Goal: Transaction & Acquisition: Register for event/course

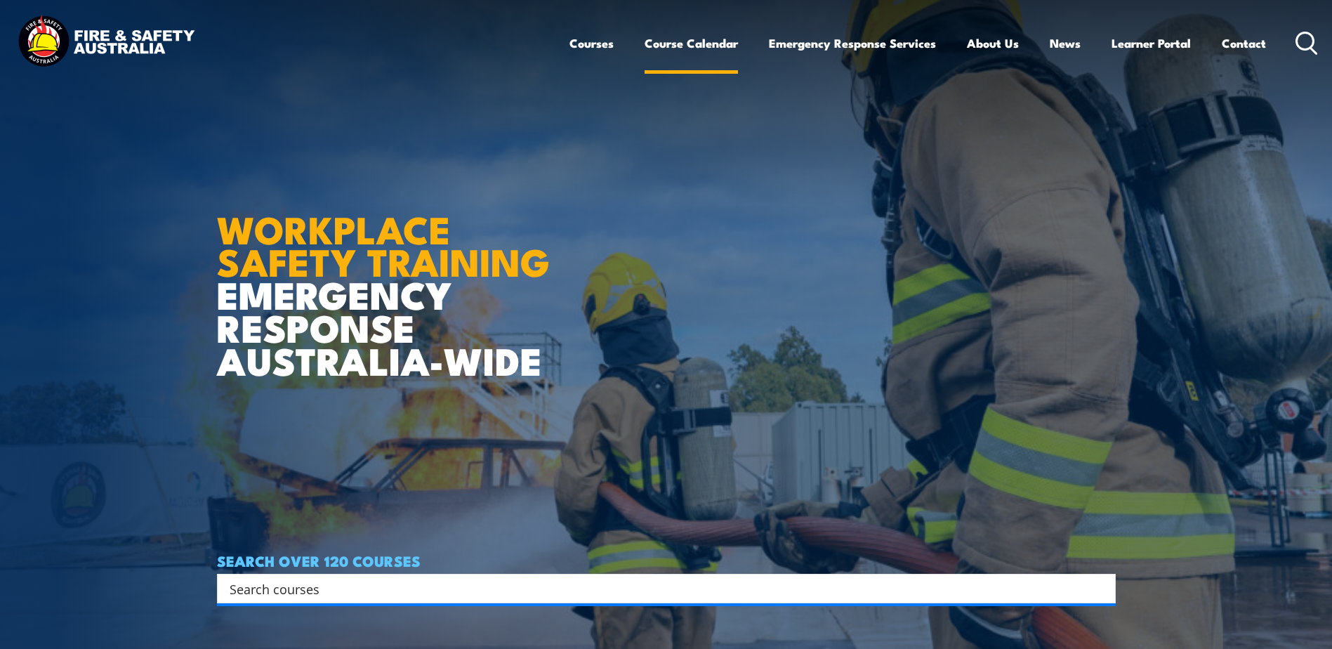
click at [675, 41] on link "Course Calendar" at bounding box center [691, 43] width 93 height 37
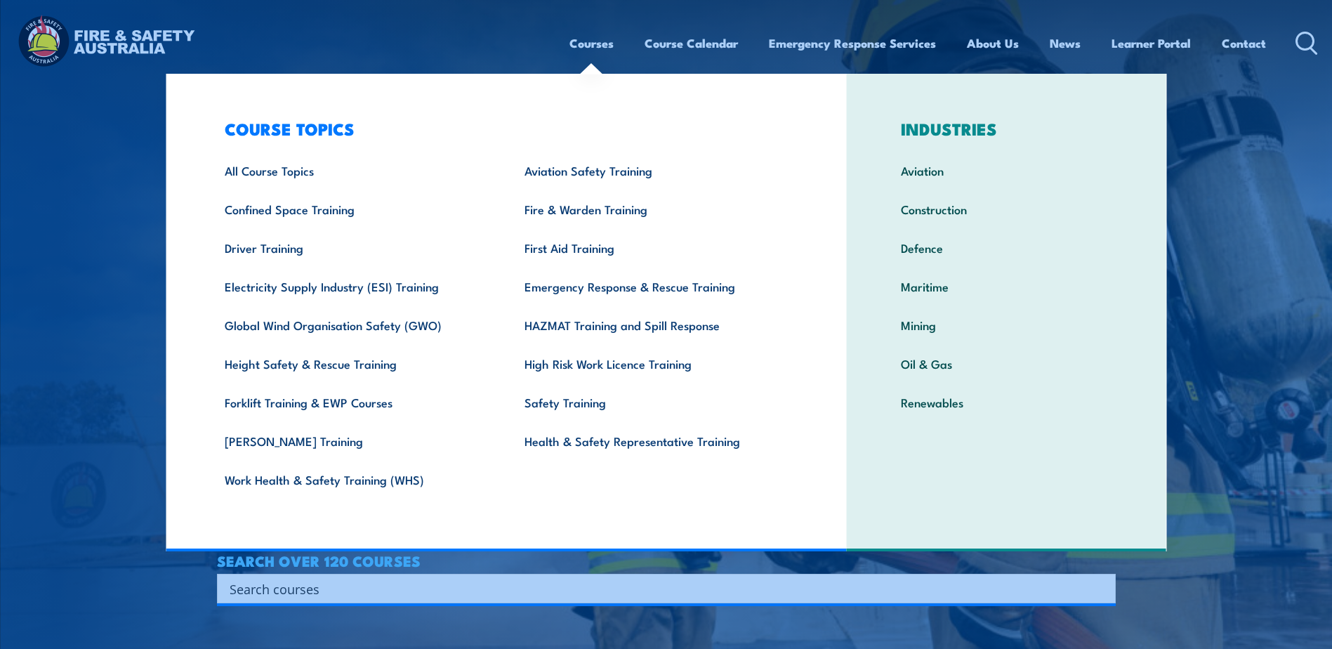
click at [586, 43] on link "Courses" at bounding box center [591, 43] width 44 height 37
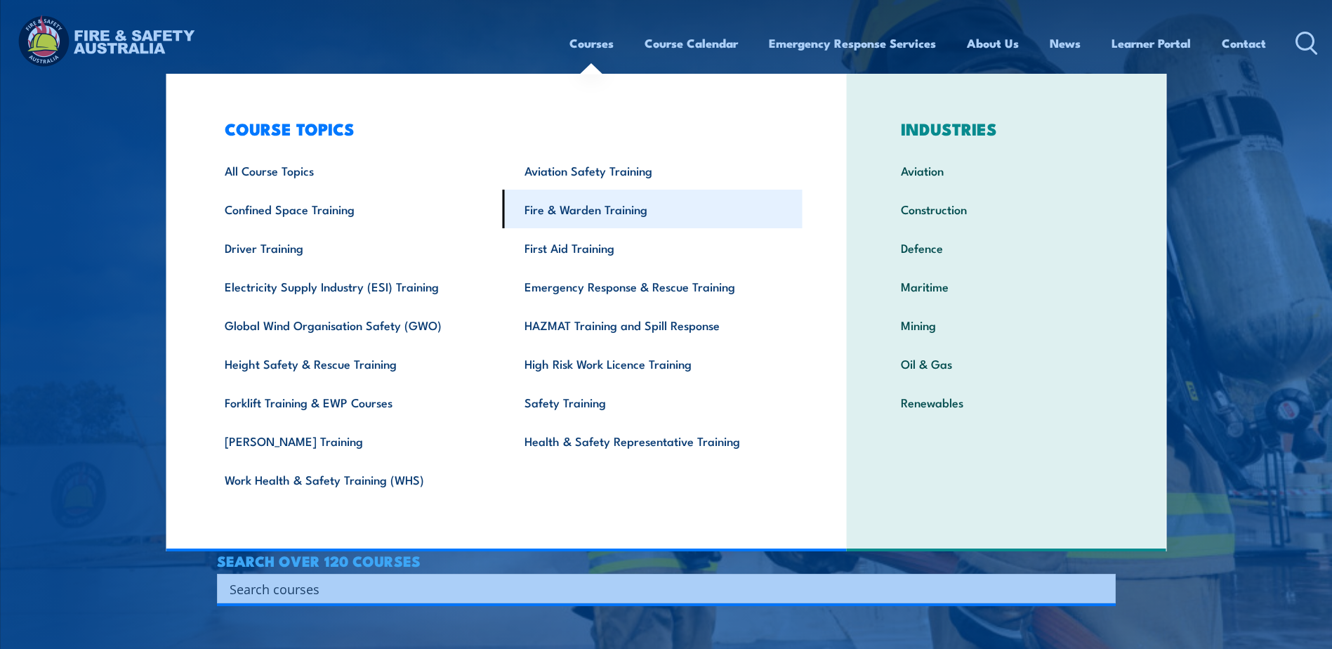
click at [579, 209] on link "Fire & Warden Training" at bounding box center [653, 209] width 300 height 39
click at [574, 209] on link "Fire & Warden Training" at bounding box center [653, 209] width 300 height 39
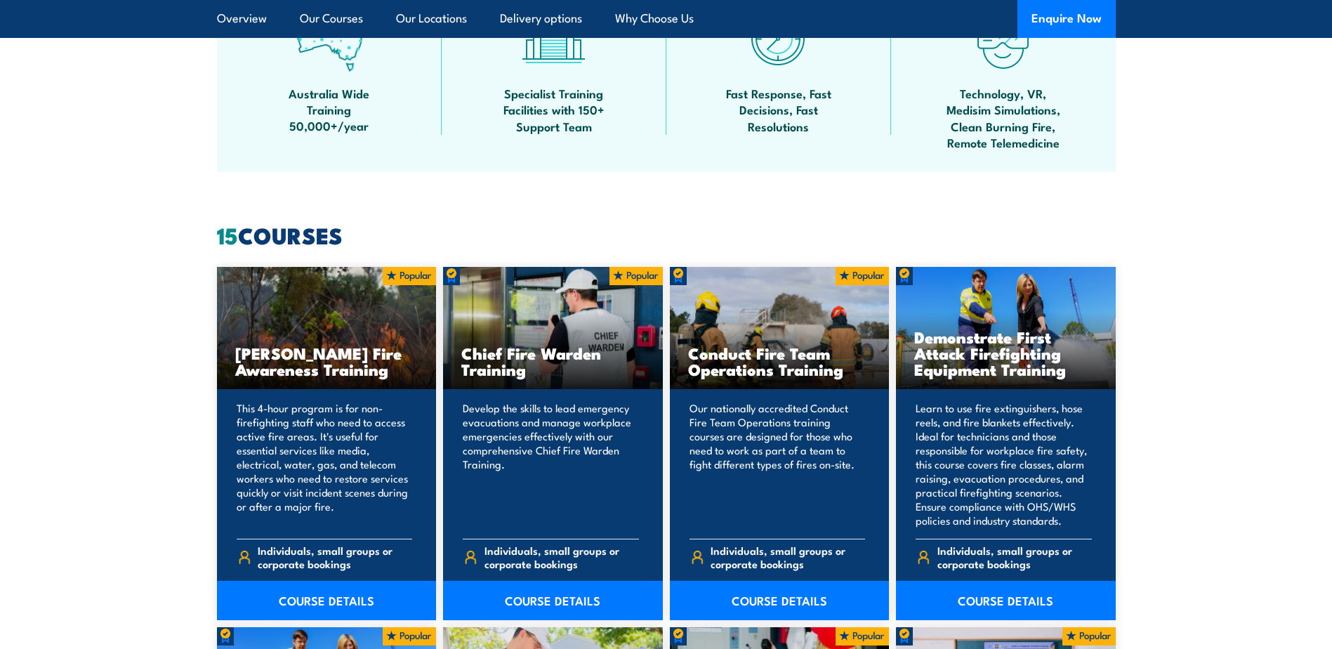
scroll to position [983, 0]
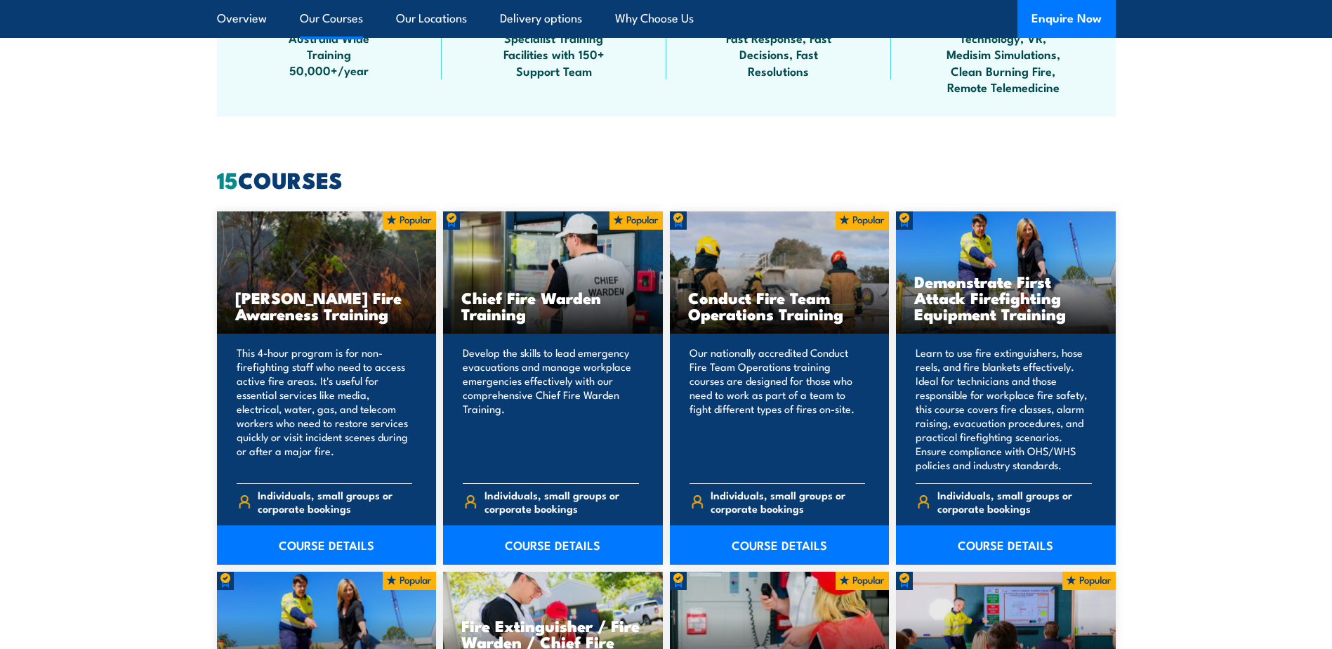
click at [533, 300] on h3 "Chief Fire Warden Training" at bounding box center [552, 305] width 183 height 32
click at [549, 543] on link "COURSE DETAILS" at bounding box center [553, 544] width 220 height 39
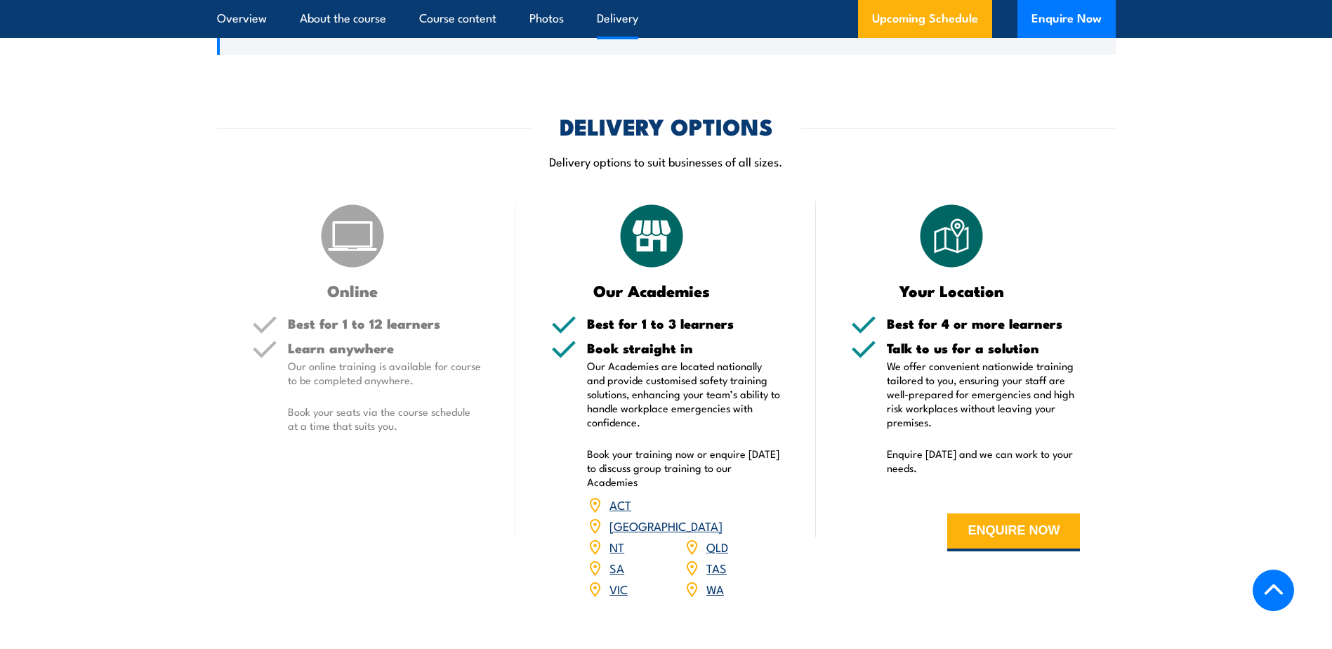
scroll to position [1966, 0]
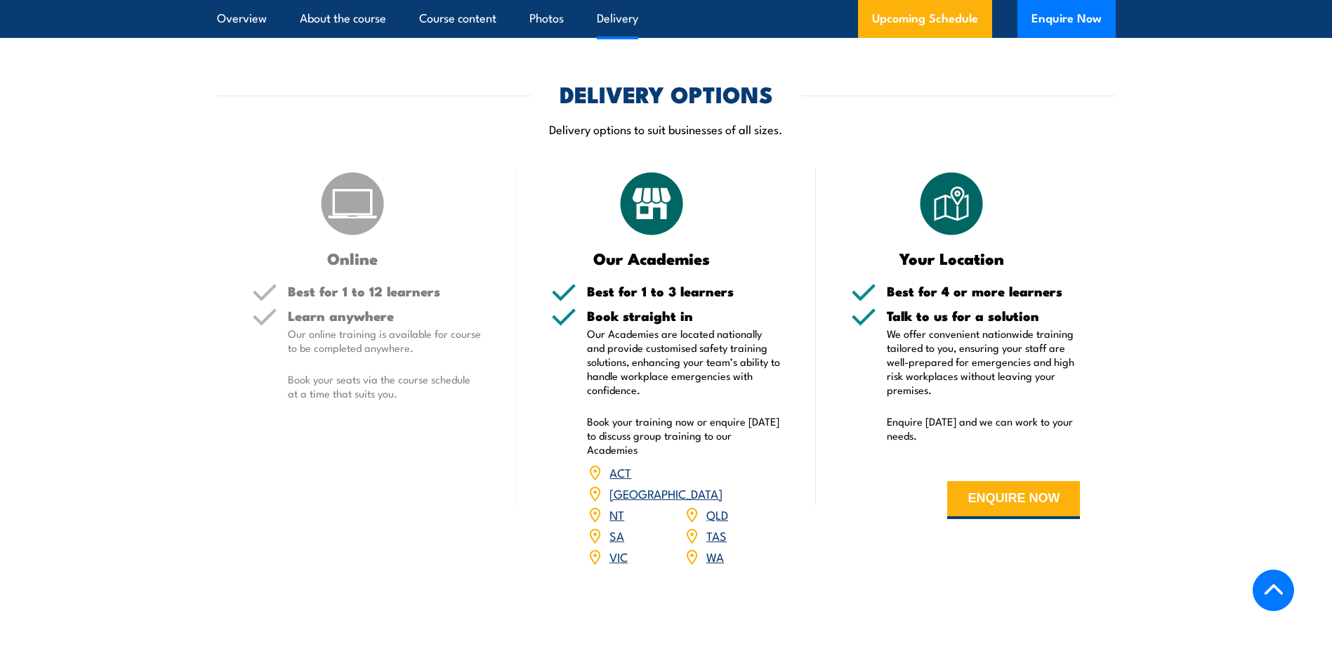
click at [620, 527] on link "SA" at bounding box center [616, 535] width 15 height 17
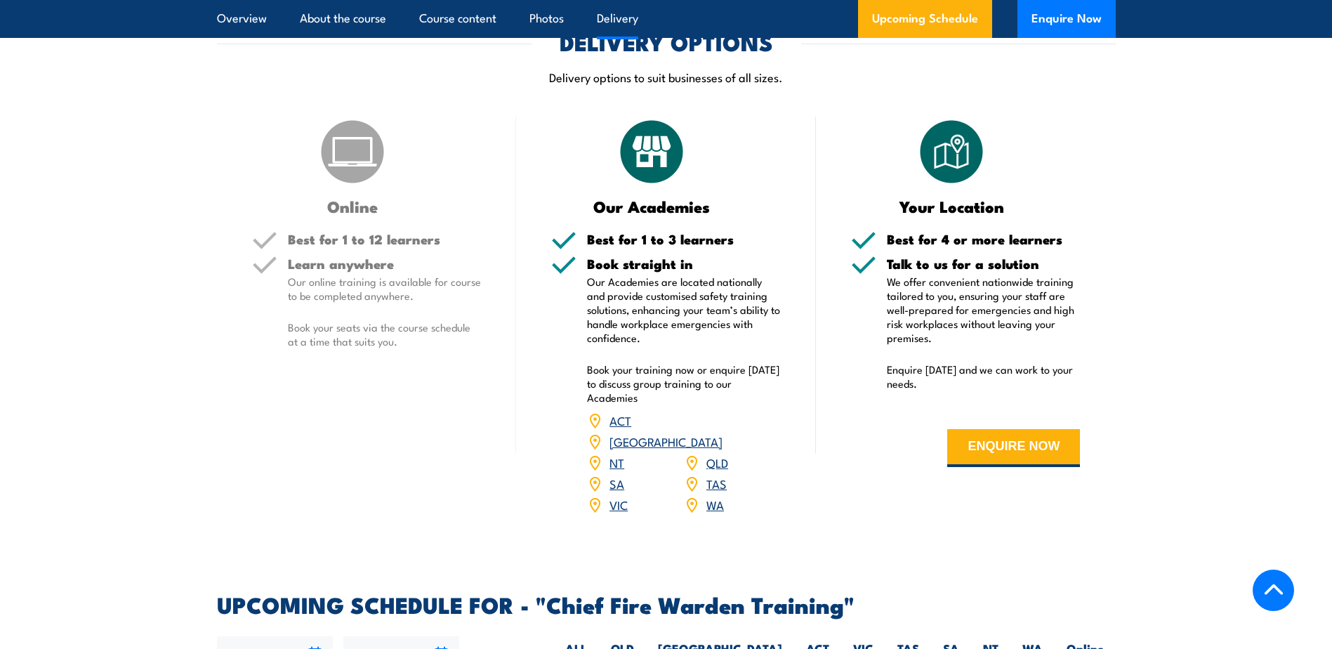
scroll to position [2194, 0]
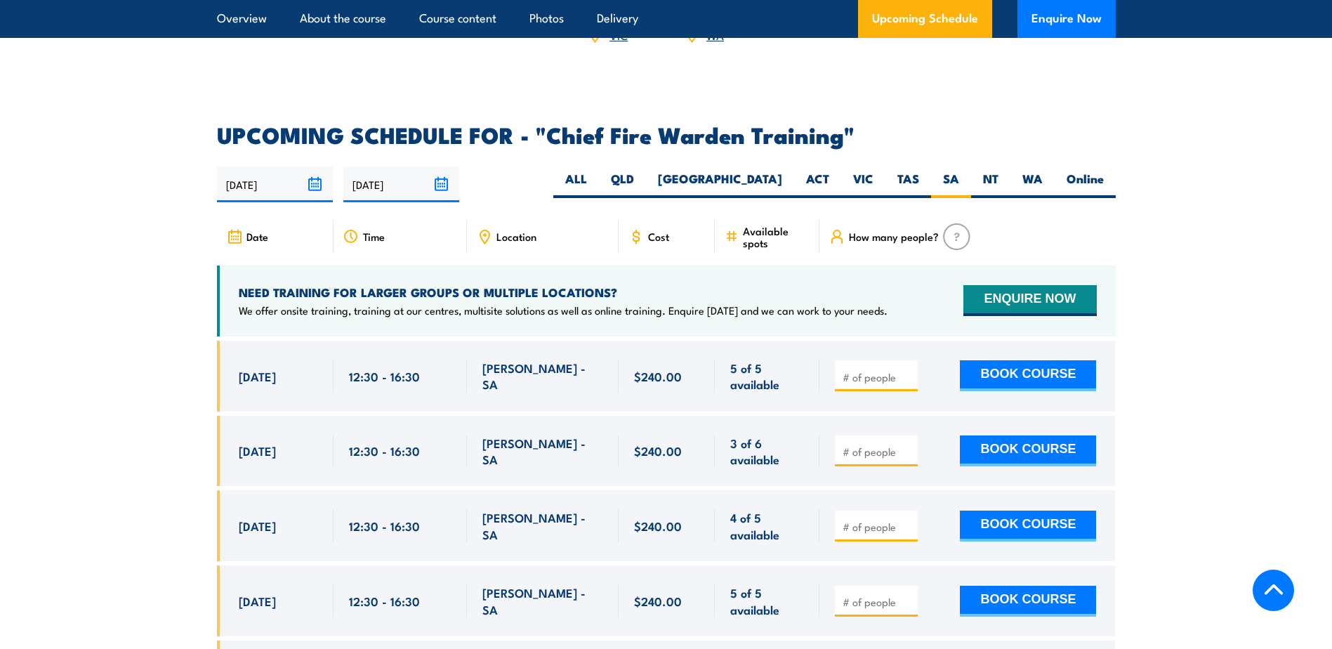
scroll to position [2591, 0]
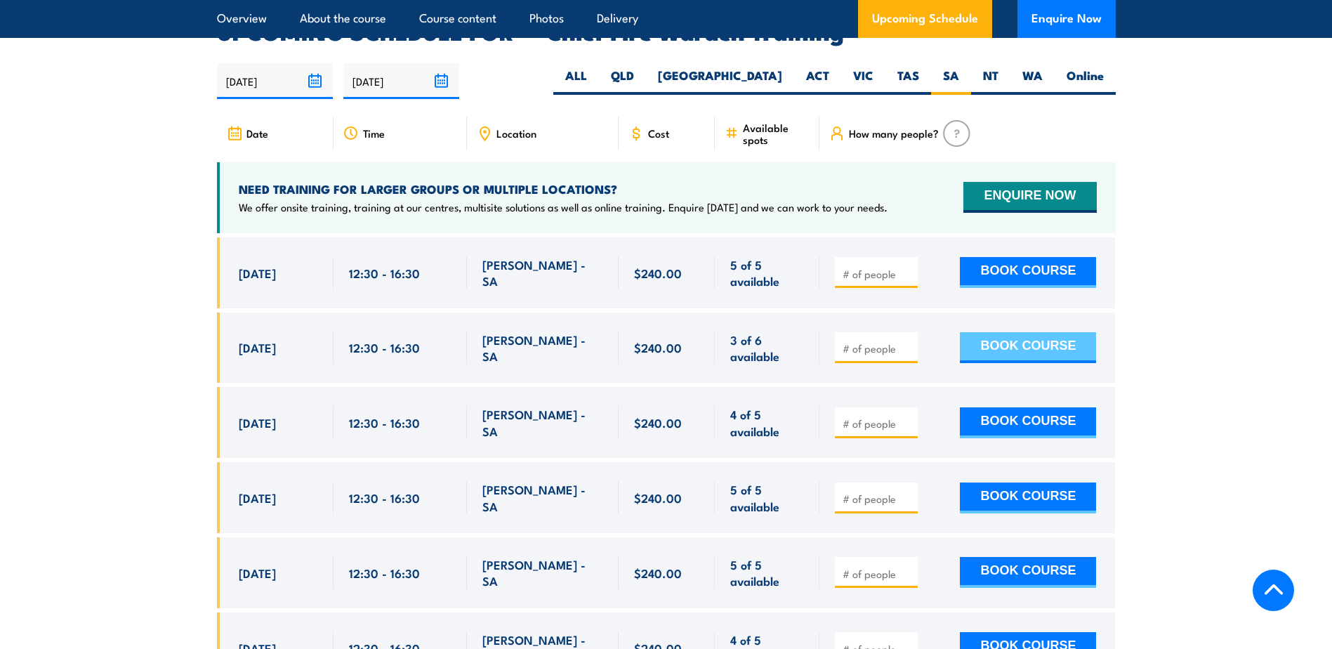
click at [1041, 332] on button "BOOK COURSE" at bounding box center [1028, 347] width 136 height 31
click at [874, 341] on input "number" at bounding box center [878, 348] width 70 height 14
type input "1"
click at [1076, 332] on button "BOOK COURSE" at bounding box center [1028, 347] width 136 height 31
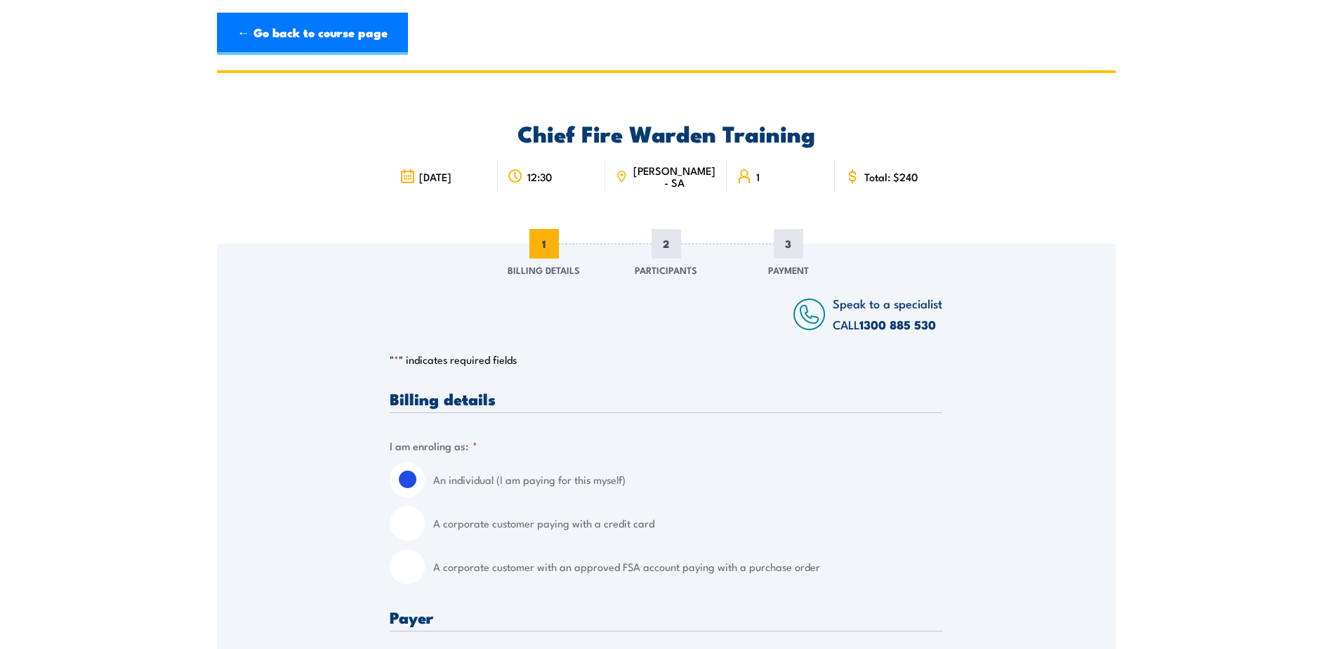
click at [404, 562] on input "A corporate customer with an approved FSA account paying with a purchase order" at bounding box center [407, 566] width 35 height 35
radio input "true"
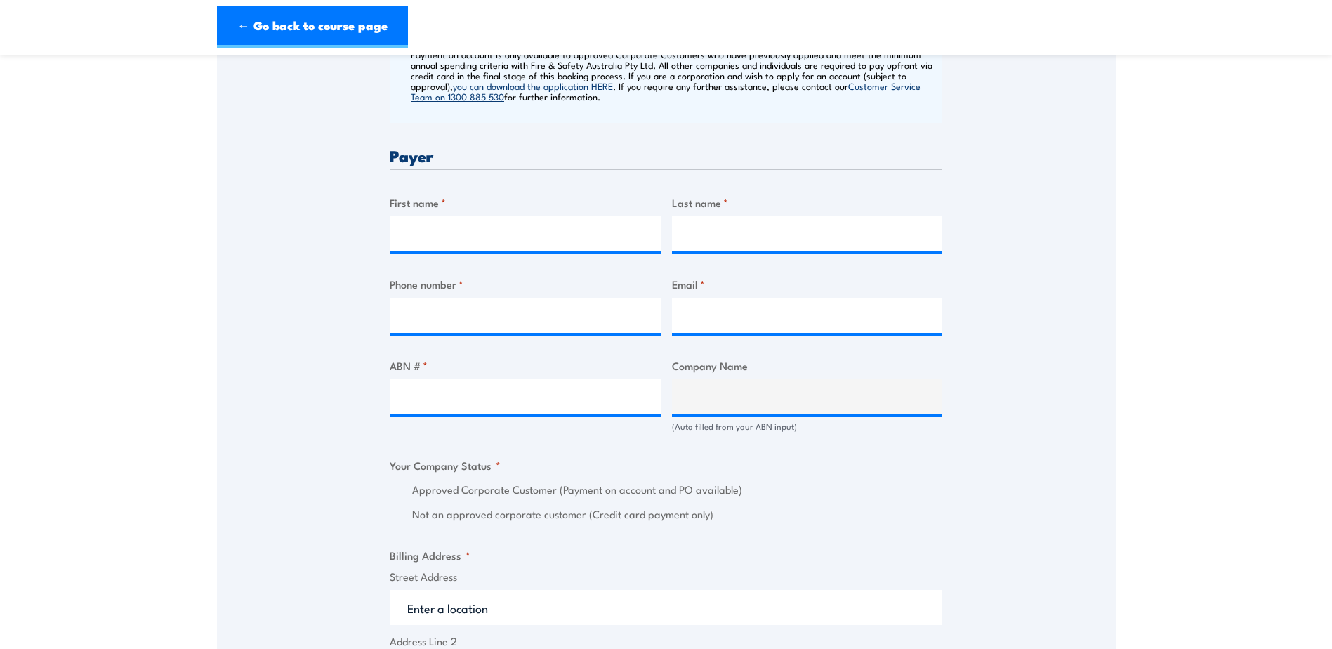
scroll to position [562, 0]
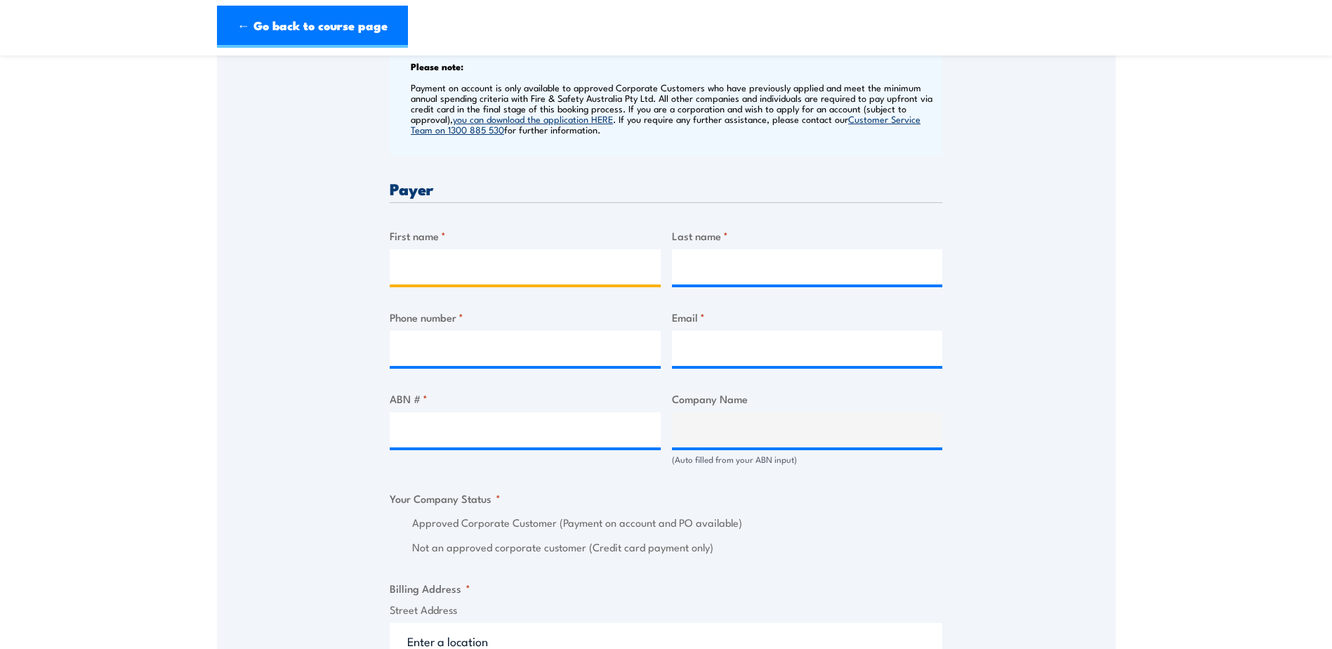
click at [402, 265] on input "First name *" at bounding box center [525, 266] width 271 height 35
type input "kylie"
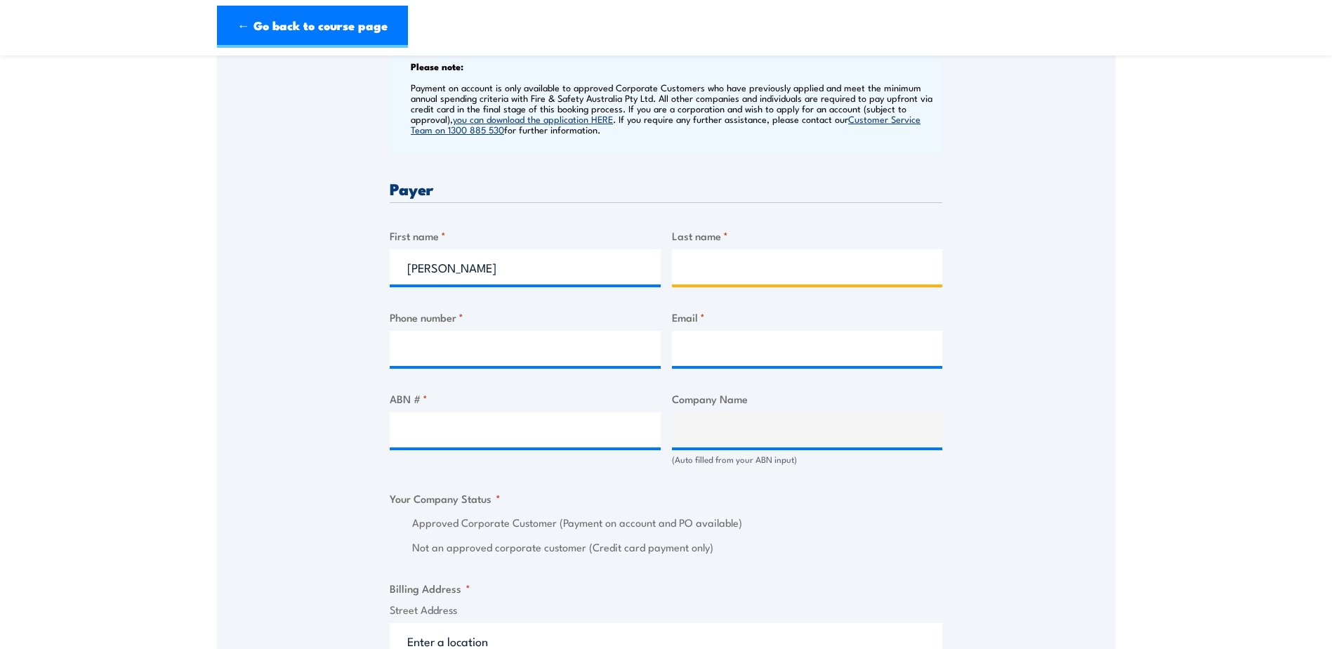
type input "gordon"
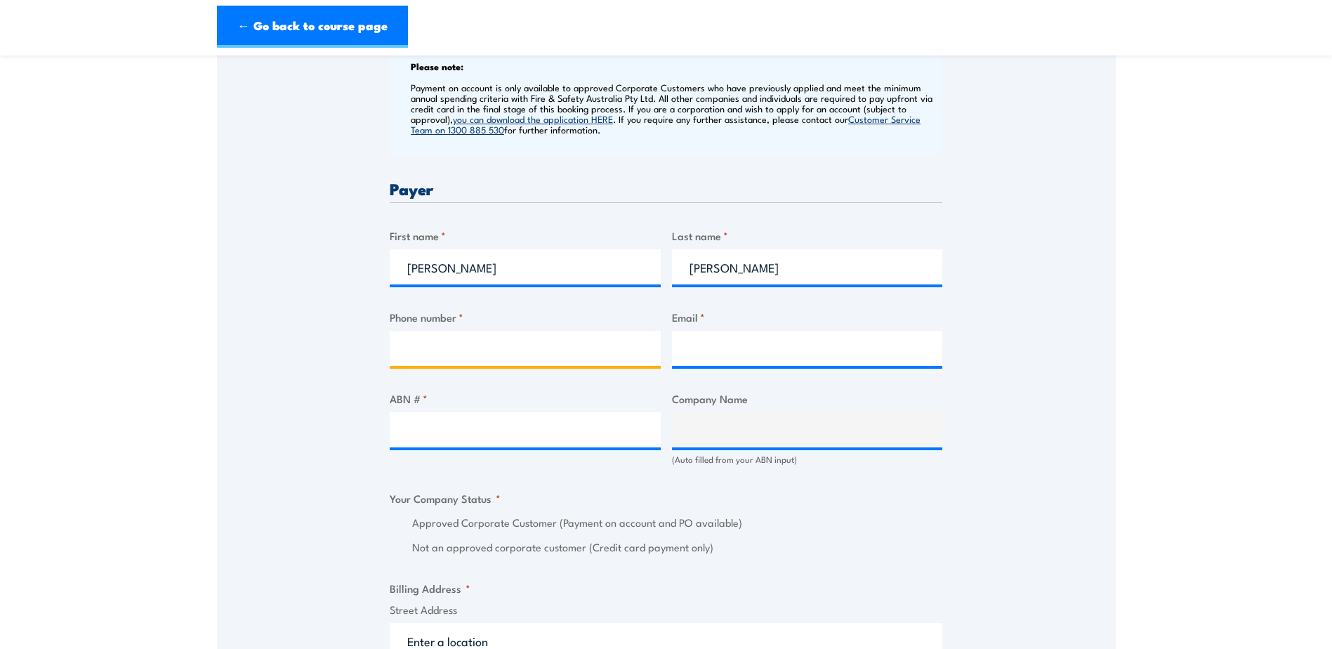
type input "0438924725"
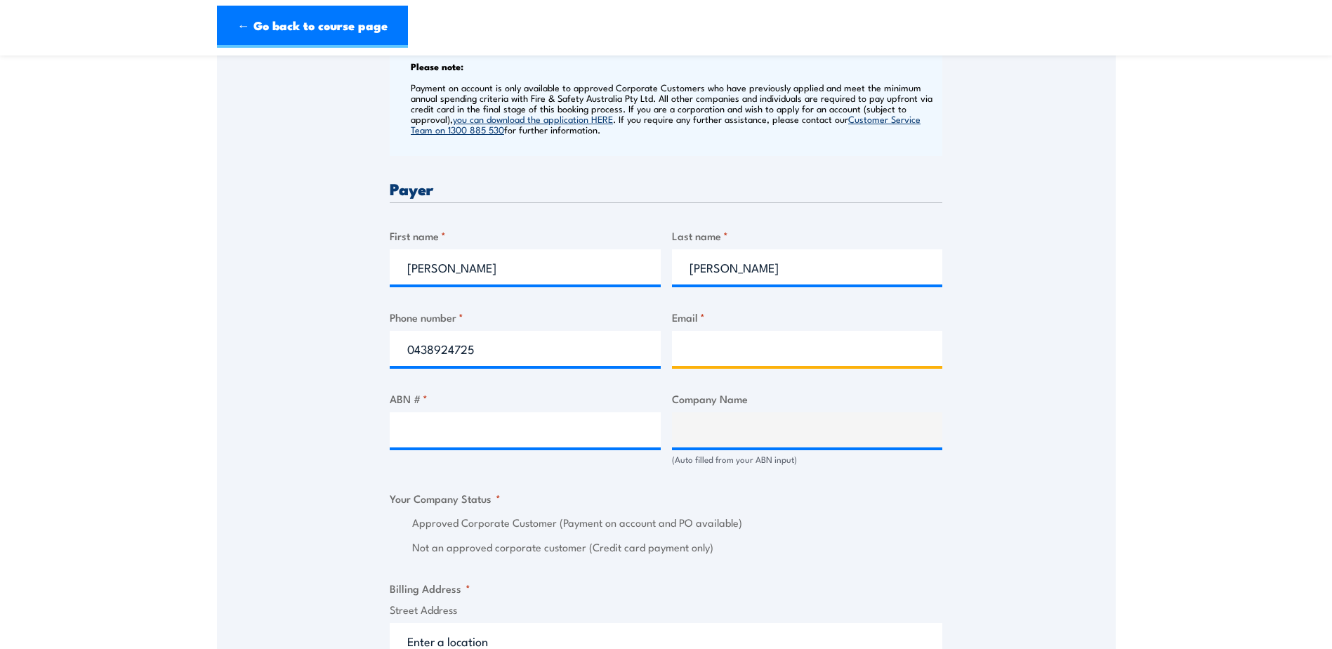
type input "kylie.gordon@tollgroup.com"
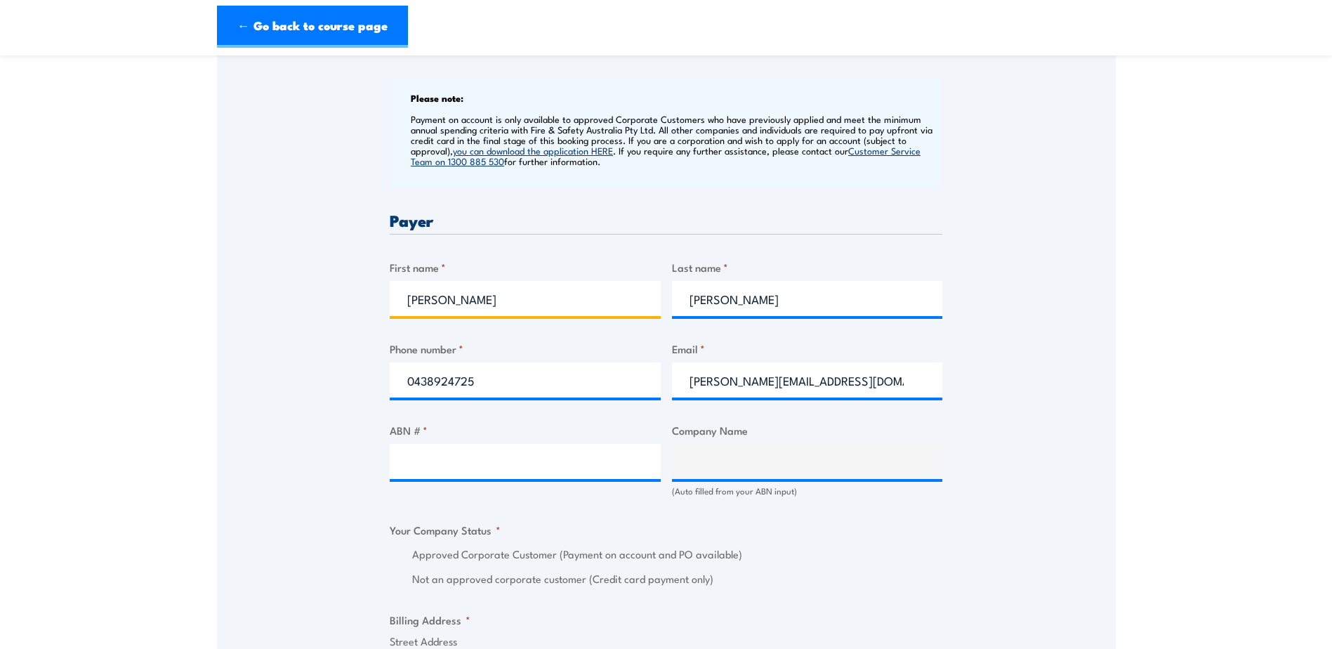
scroll to position [632, 0]
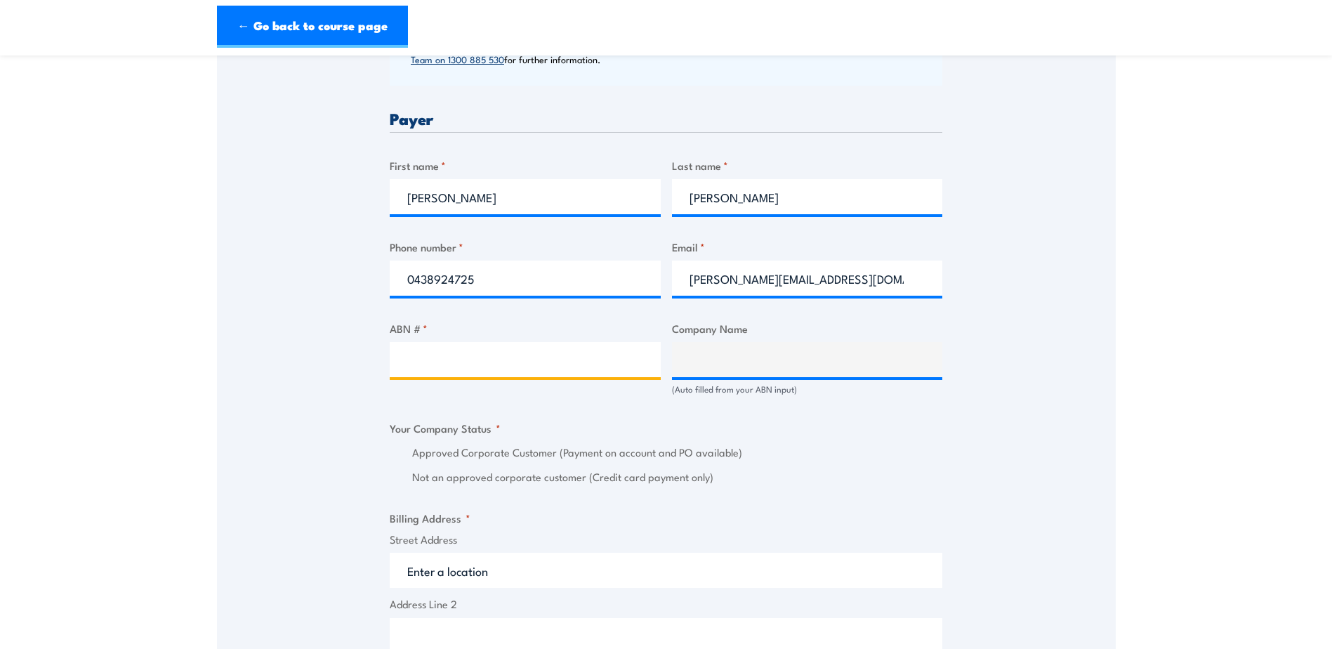
click at [433, 357] on input "ABN # *" at bounding box center [525, 359] width 271 height 35
click at [423, 354] on input "ABN # *" at bounding box center [525, 359] width 271 height 35
type input "53009129060"
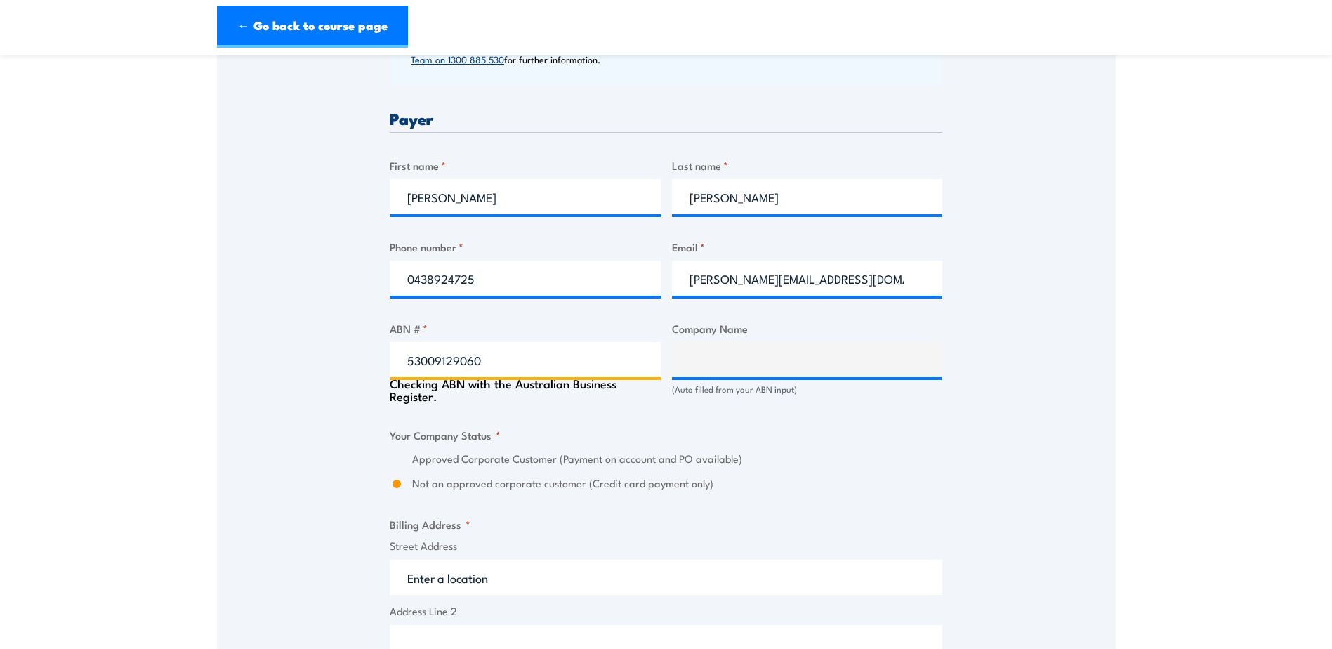
type input "TOLL ENERGY AND MARINE LOGISTICS PTY LTD"
radio input "true"
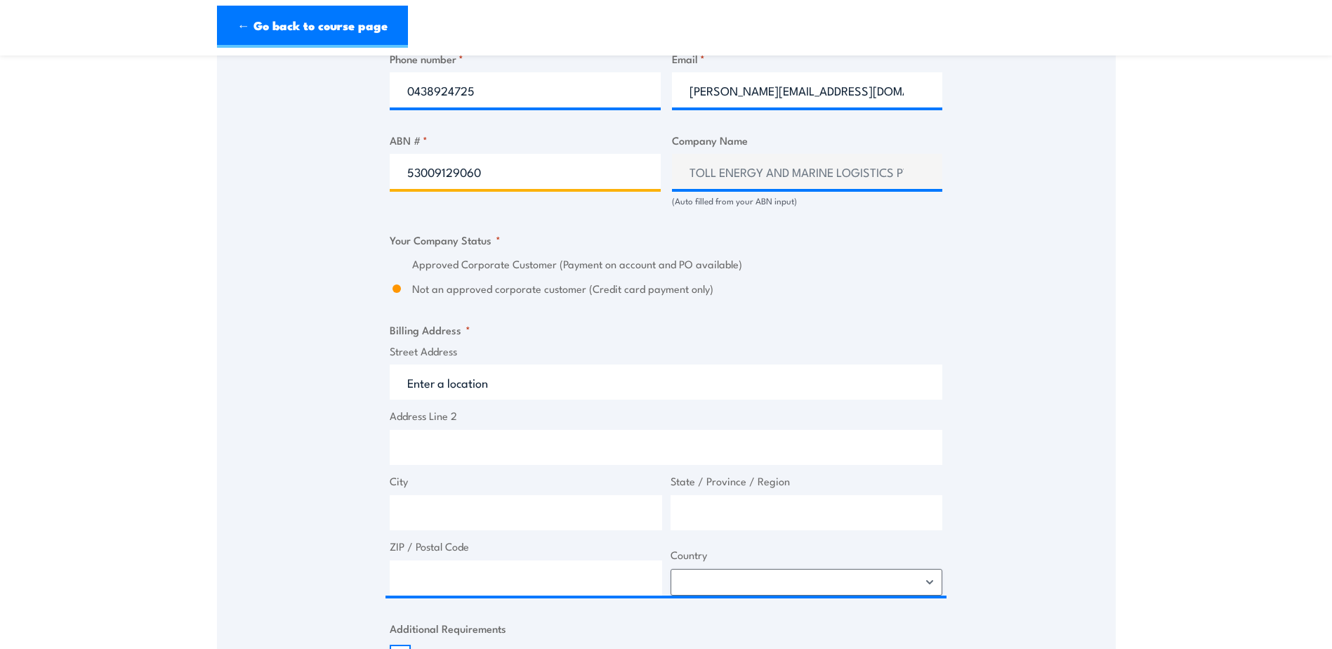
scroll to position [843, 0]
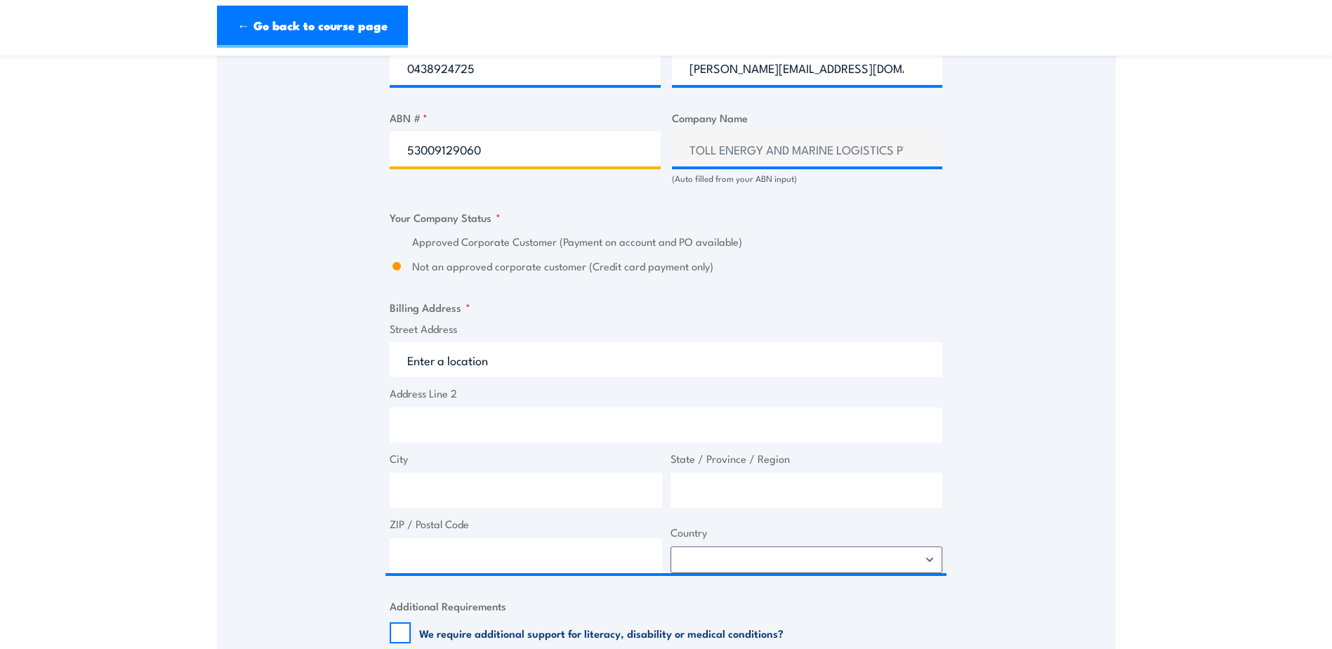
type input "53009129060"
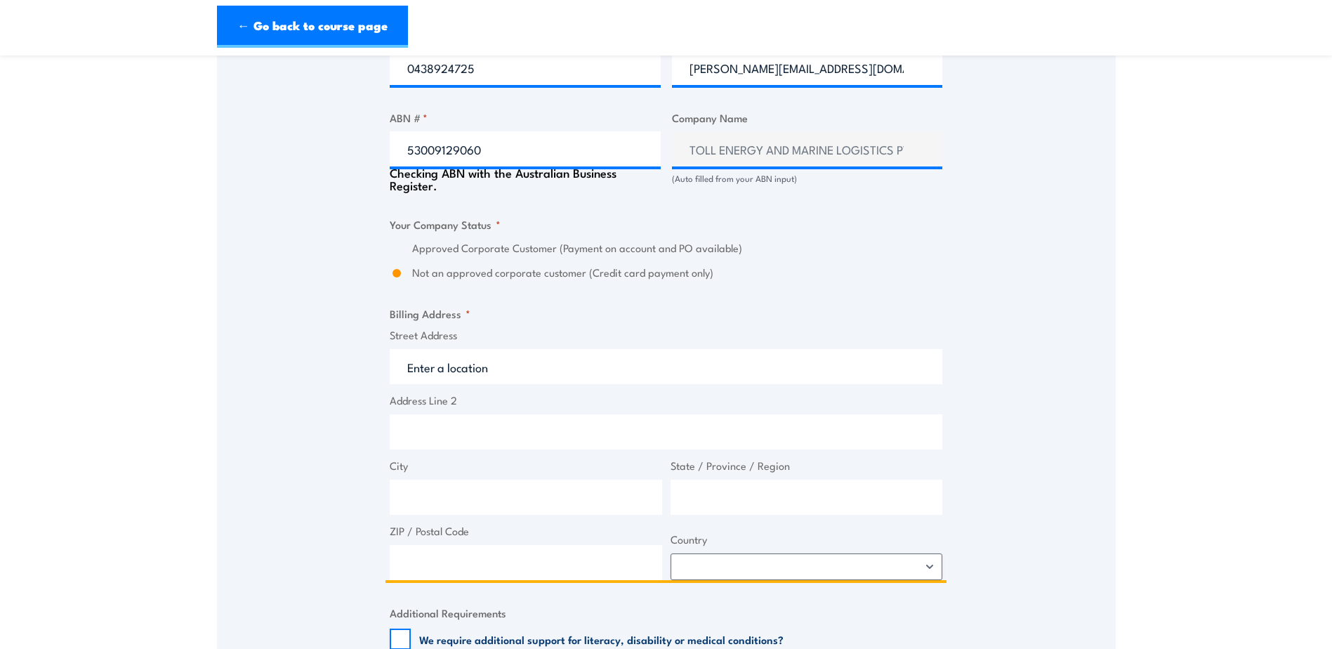
click at [427, 360] on input "Street Address" at bounding box center [666, 366] width 553 height 35
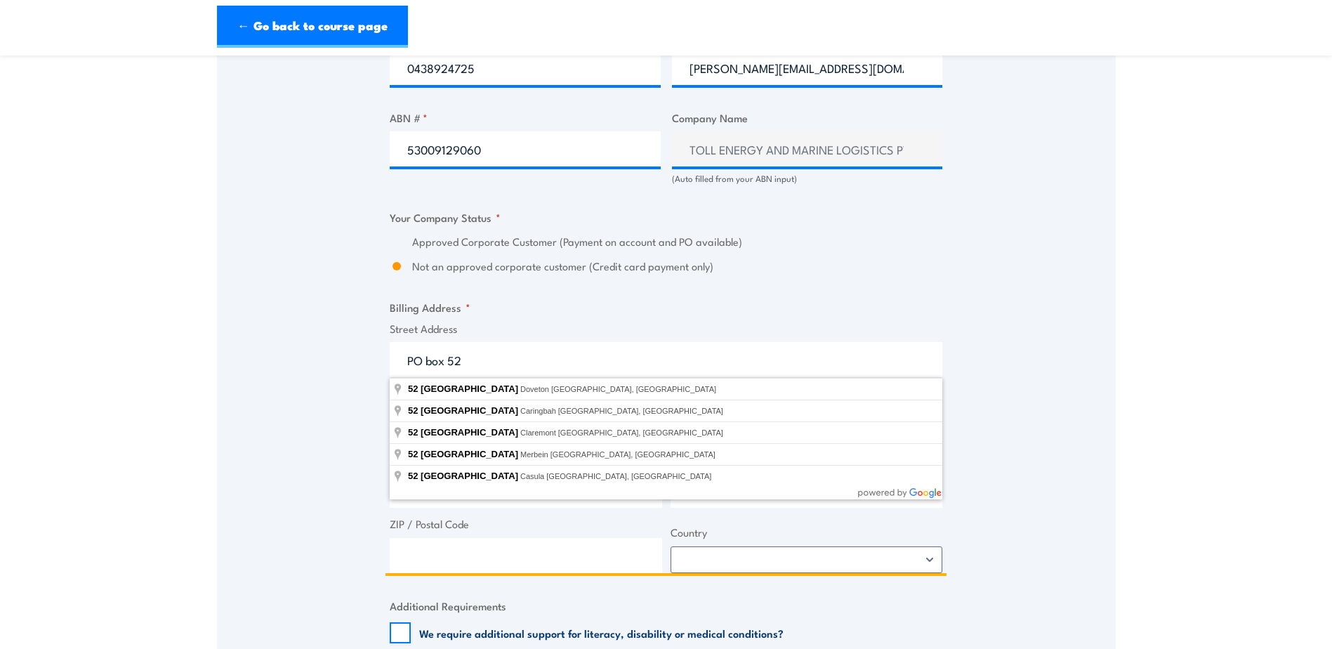
type input "PO box 52"
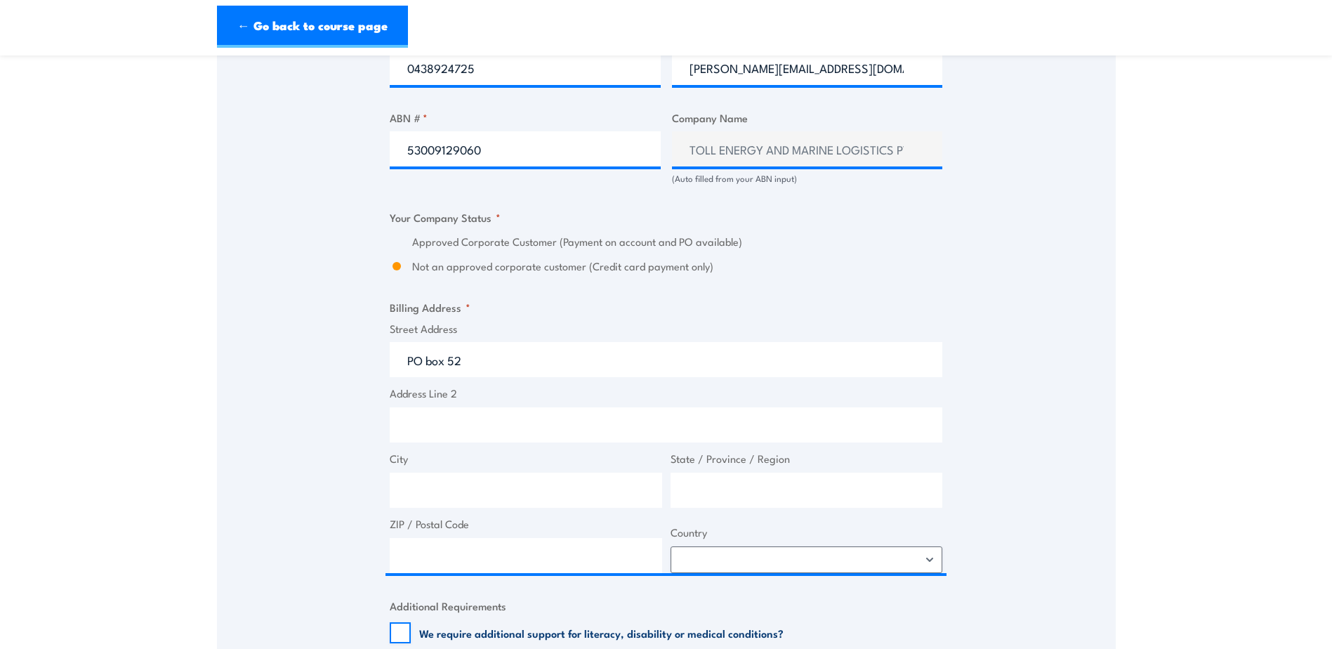
click at [328, 470] on div "Speak to a specialist CALL 1300 885 530 CALL 1300 885 530 " * " indicates requi…" at bounding box center [666, 203] width 899 height 1604
click at [428, 423] on input "Address Line 2" at bounding box center [666, 424] width 553 height 35
click at [463, 428] on input "Port Adeliade" at bounding box center [666, 424] width 553 height 35
type input "Port Adelaide"
drag, startPoint x: 498, startPoint y: 428, endPoint x: 408, endPoint y: 428, distance: 89.9
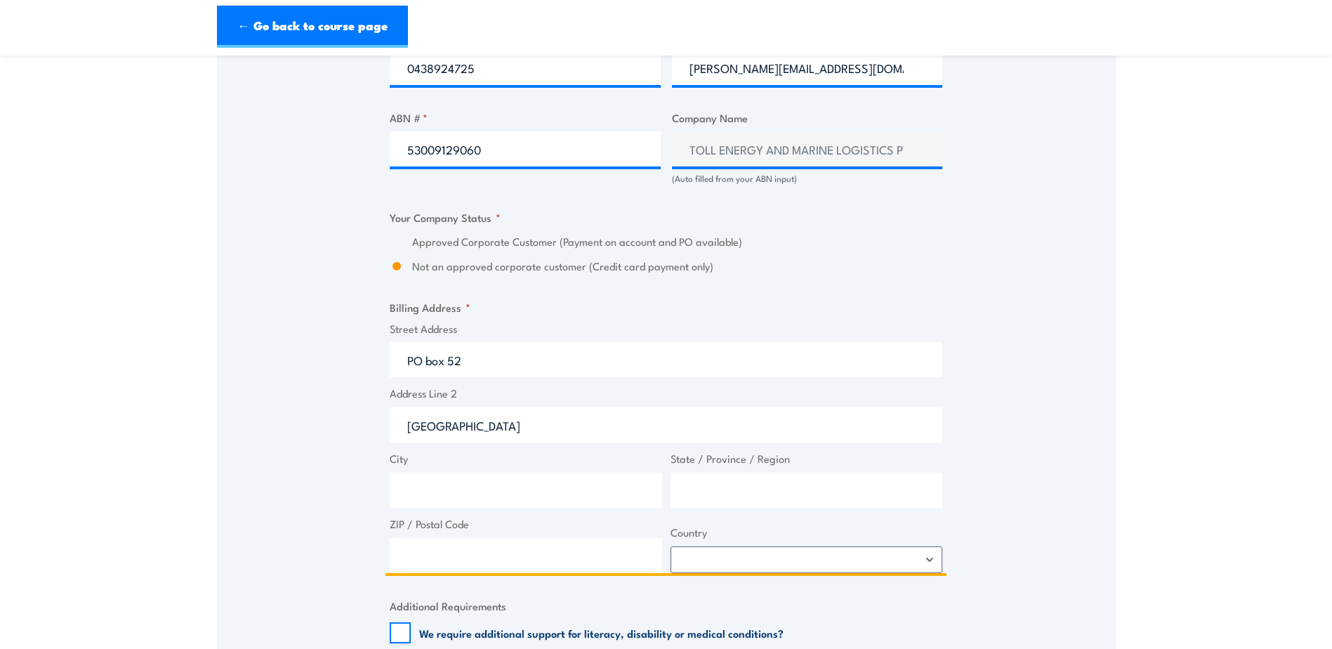
click at [408, 428] on input "Port Adelaide" at bounding box center [666, 424] width 553 height 35
paste input "Port Adelaide"
type input "Port Adelaide"
click at [743, 493] on input "State / Province / Region" at bounding box center [807, 490] width 272 height 35
type input "SA"
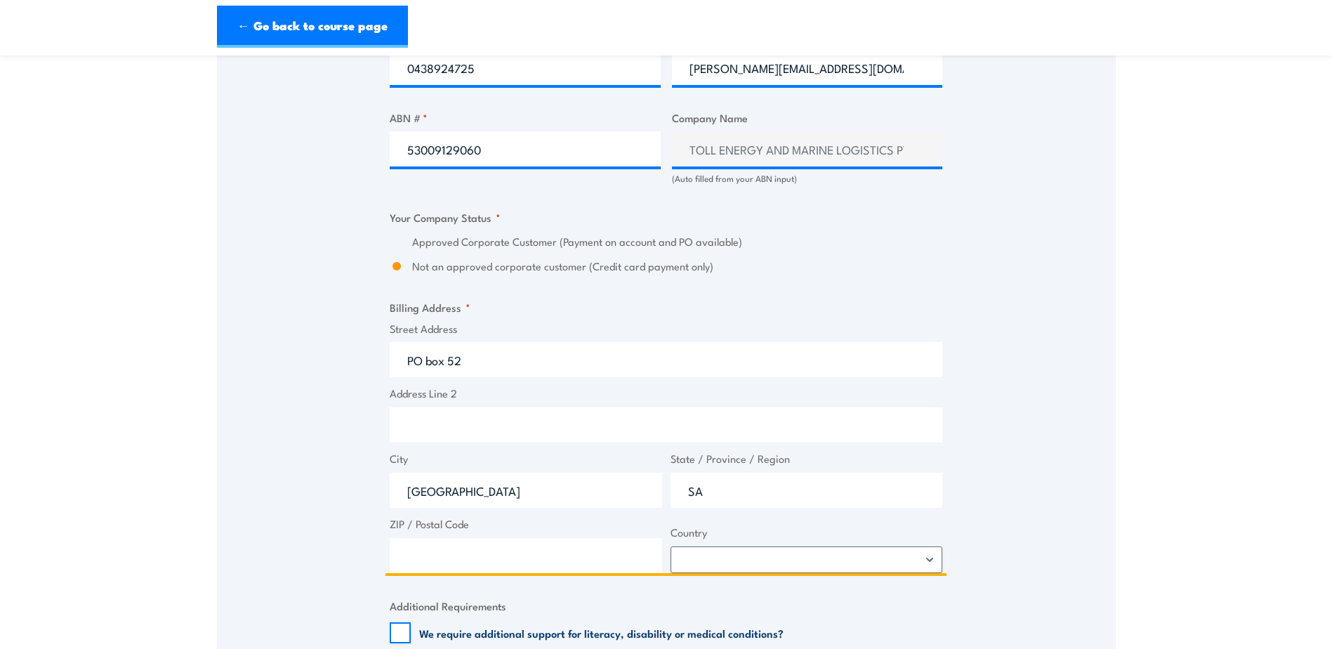
click at [420, 555] on input "ZIP / Postal Code" at bounding box center [526, 555] width 272 height 35
type input "5015"
click at [918, 559] on select "Afghanistan Albania Algeria American Samoa Andorra Angola Anguilla Antarctica A…" at bounding box center [807, 559] width 272 height 27
select select "Australia"
click at [671, 546] on select "Afghanistan Albania Algeria American Samoa Andorra Angola Anguilla Antarctica A…" at bounding box center [807, 559] width 272 height 27
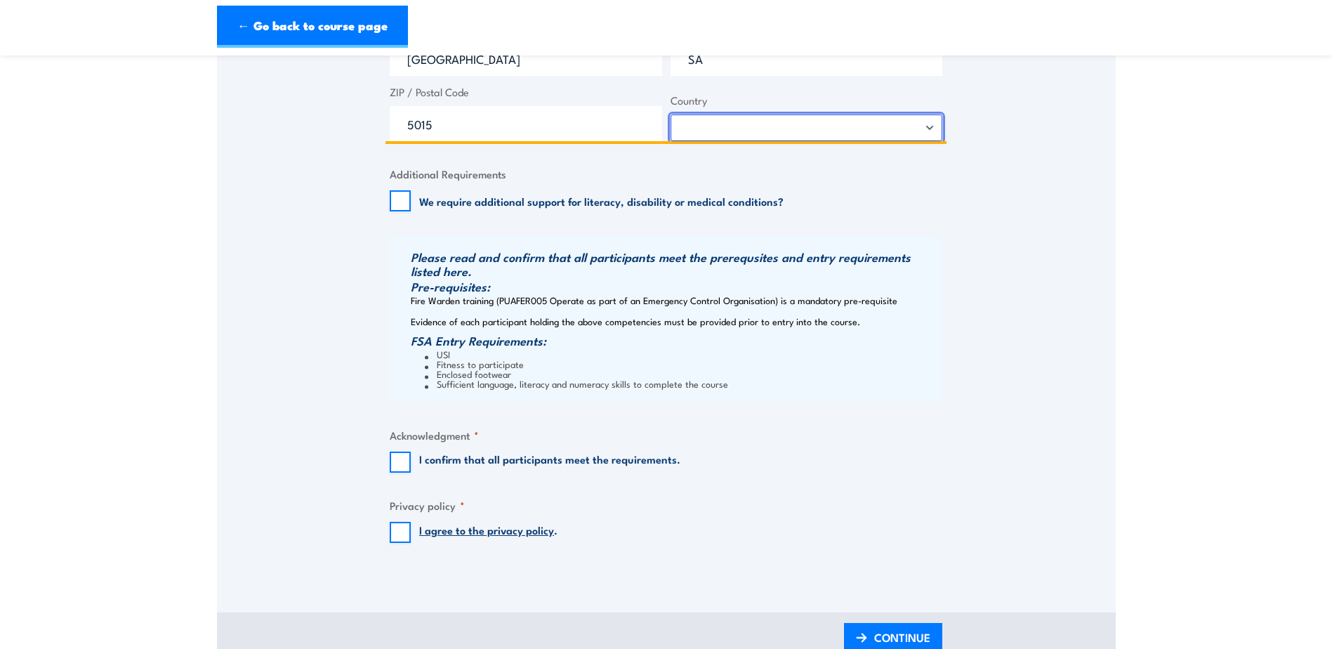
scroll to position [1334, 0]
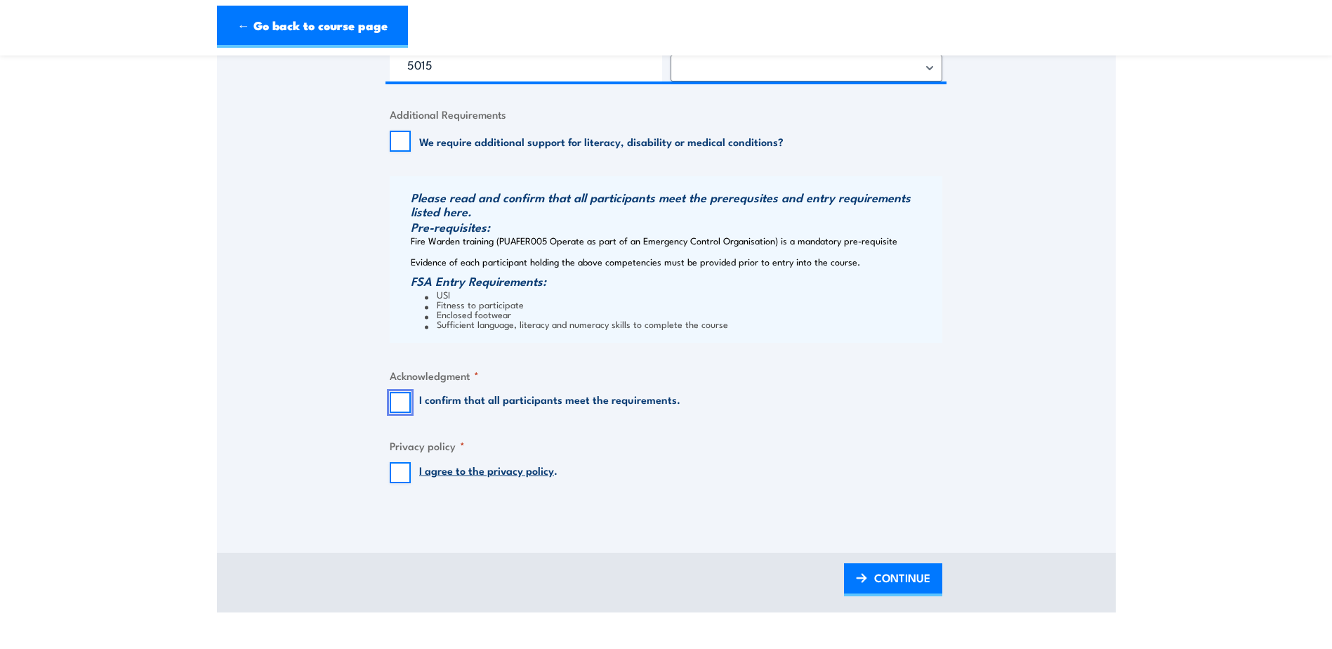
click at [404, 401] on input "I confirm that all participants meet the requirements." at bounding box center [400, 402] width 21 height 21
checkbox input "true"
click at [398, 470] on input "I agree to the privacy policy ." at bounding box center [400, 472] width 21 height 21
checkbox input "true"
click at [905, 583] on span "CONTINUE" at bounding box center [902, 577] width 56 height 37
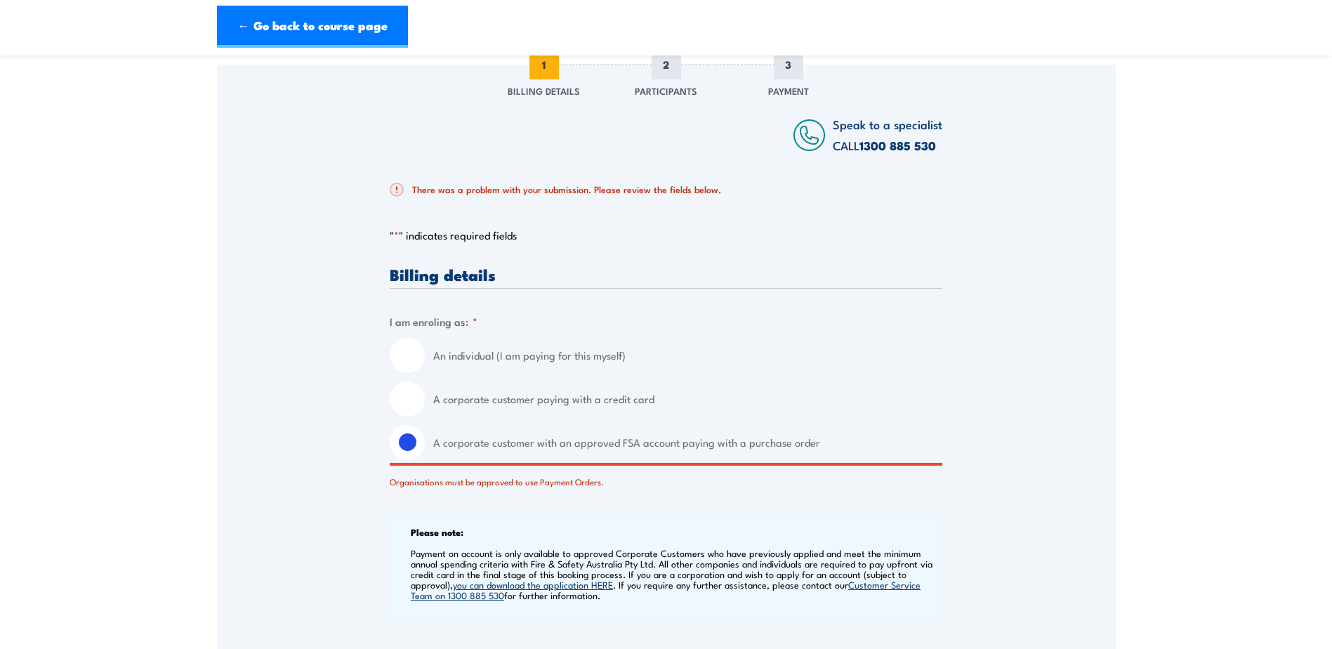
scroll to position [255, 0]
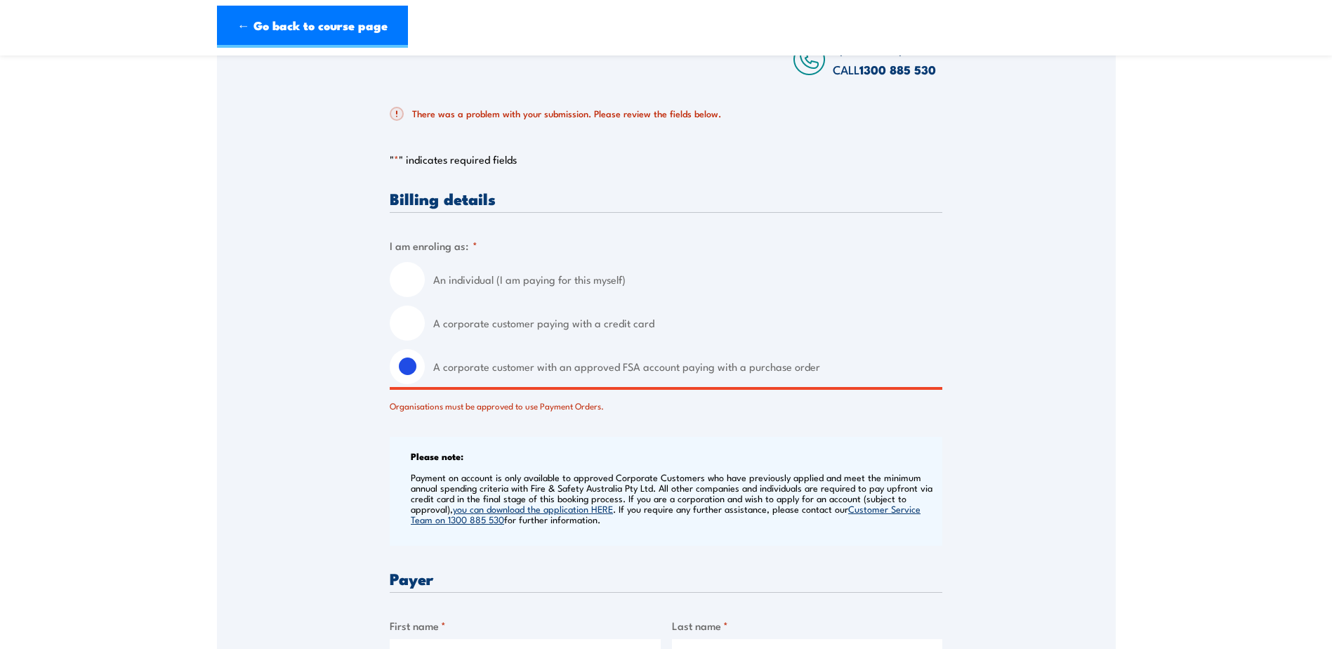
click at [547, 410] on div "Organisations must be approved to use Payment Orders." at bounding box center [666, 403] width 553 height 20
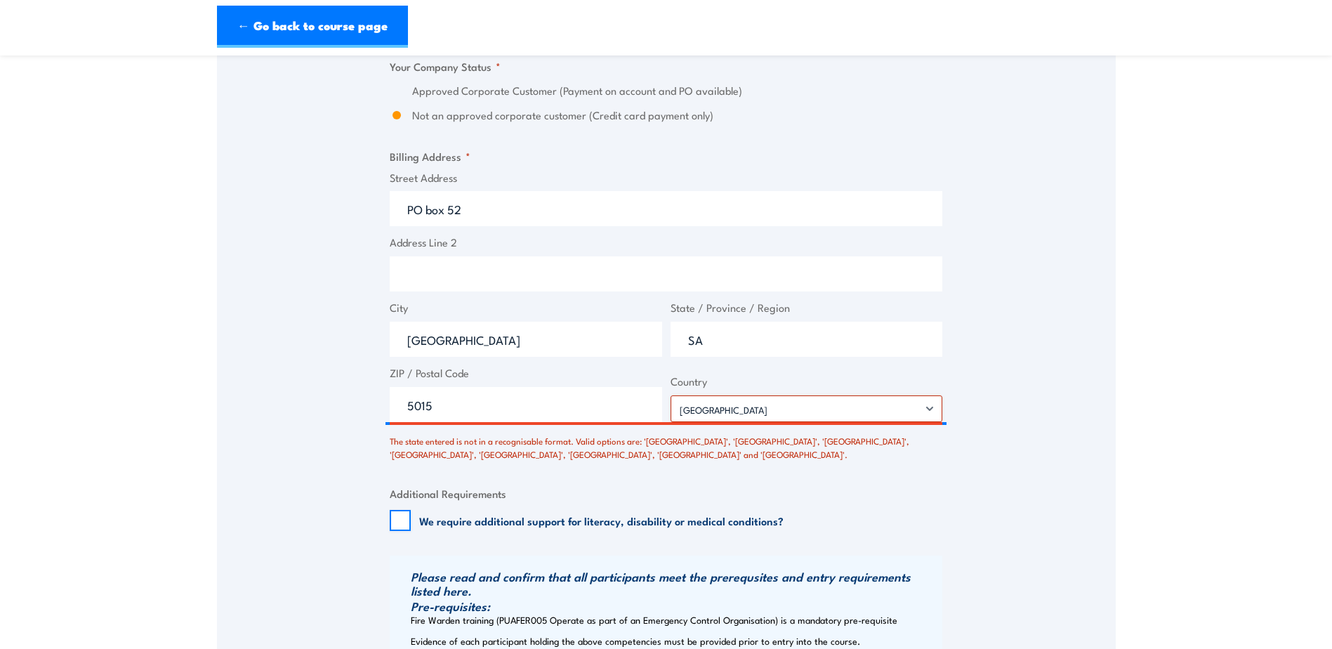
scroll to position [1097, 0]
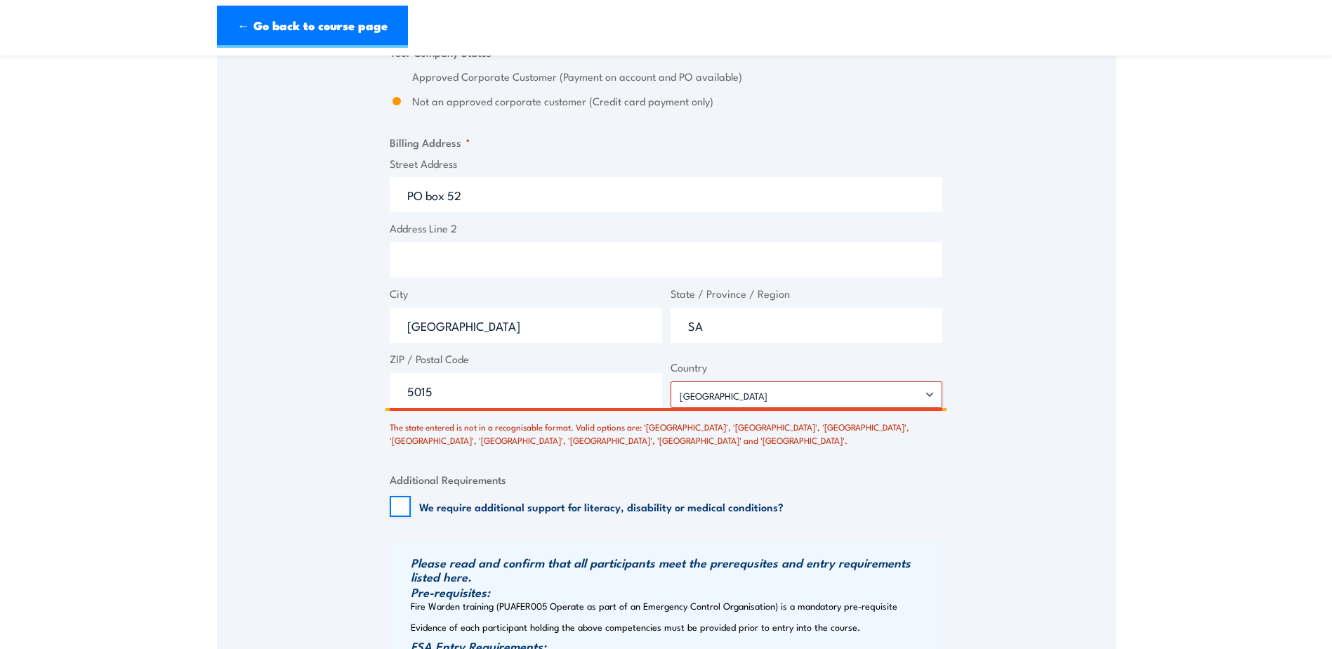
click at [440, 393] on input "5015" at bounding box center [526, 390] width 272 height 35
type input "5015"
click at [921, 388] on select "Afghanistan Albania Algeria American Samoa Andorra Angola Anguilla Antarctica A…" at bounding box center [807, 394] width 272 height 27
click at [1058, 397] on div "Speak to a specialist CALL 1300 885 530 CALL 1300 885 530 There was a problem w…" at bounding box center [666, 12] width 899 height 1732
click at [678, 397] on select "Afghanistan Albania Algeria American Samoa Andorra Angola Anguilla Antarctica A…" at bounding box center [807, 394] width 272 height 27
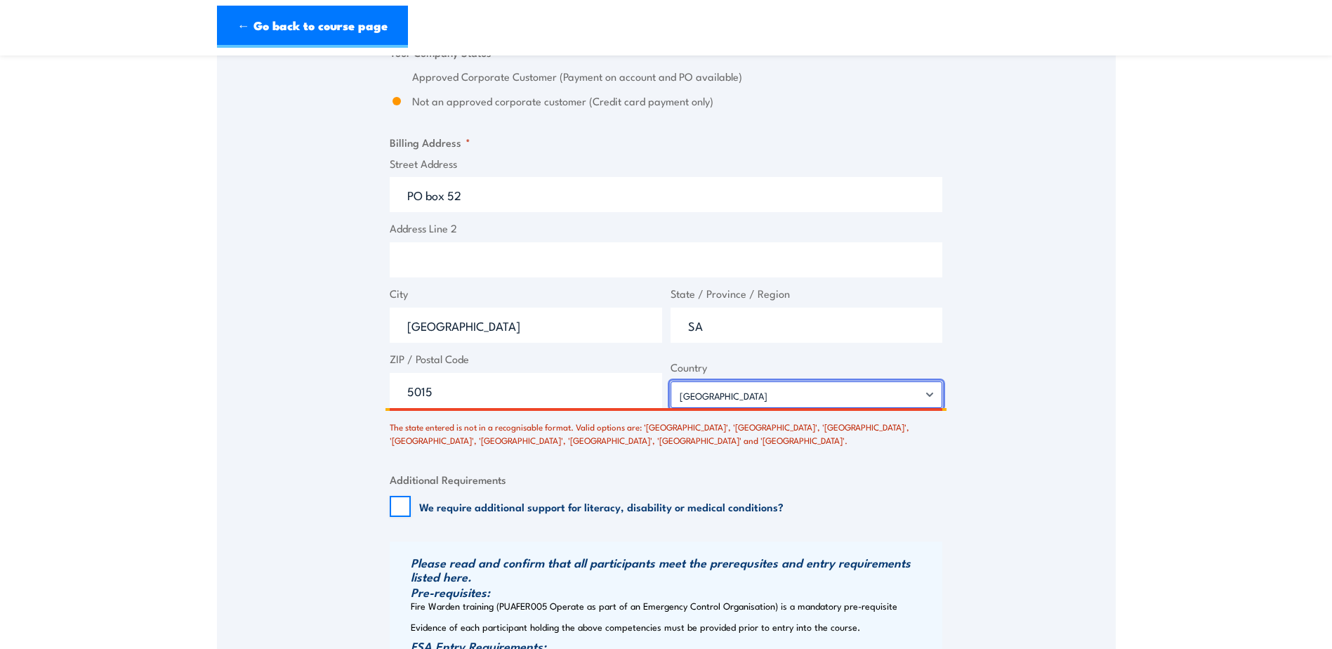
click at [679, 395] on select "Afghanistan Albania Algeria American Samoa Andorra Angola Anguilla Antarctica A…" at bounding box center [807, 394] width 272 height 27
click at [969, 421] on div "Speak to a specialist CALL 1300 885 530 CALL 1300 885 530 There was a problem w…" at bounding box center [666, 12] width 899 height 1732
click at [706, 325] on input "SA" at bounding box center [807, 325] width 272 height 35
type input "South australia"
click input "Previous" at bounding box center [0, 0] width 0 height 0
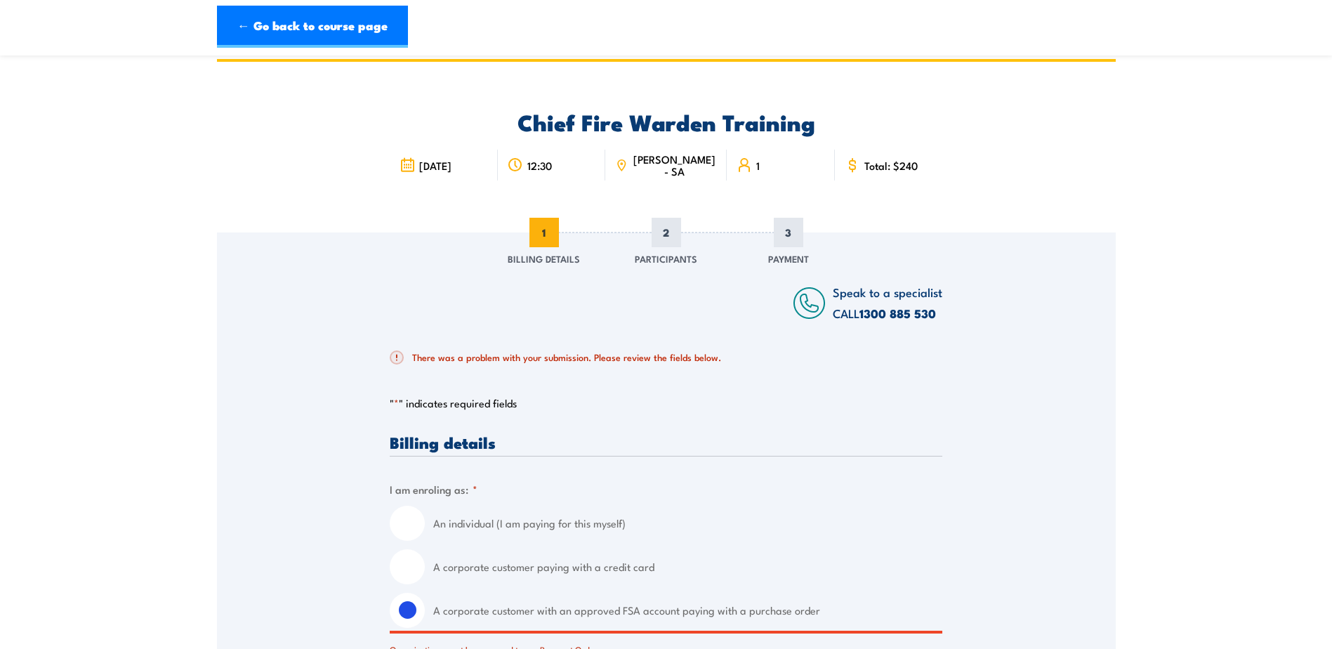
scroll to position [0, 0]
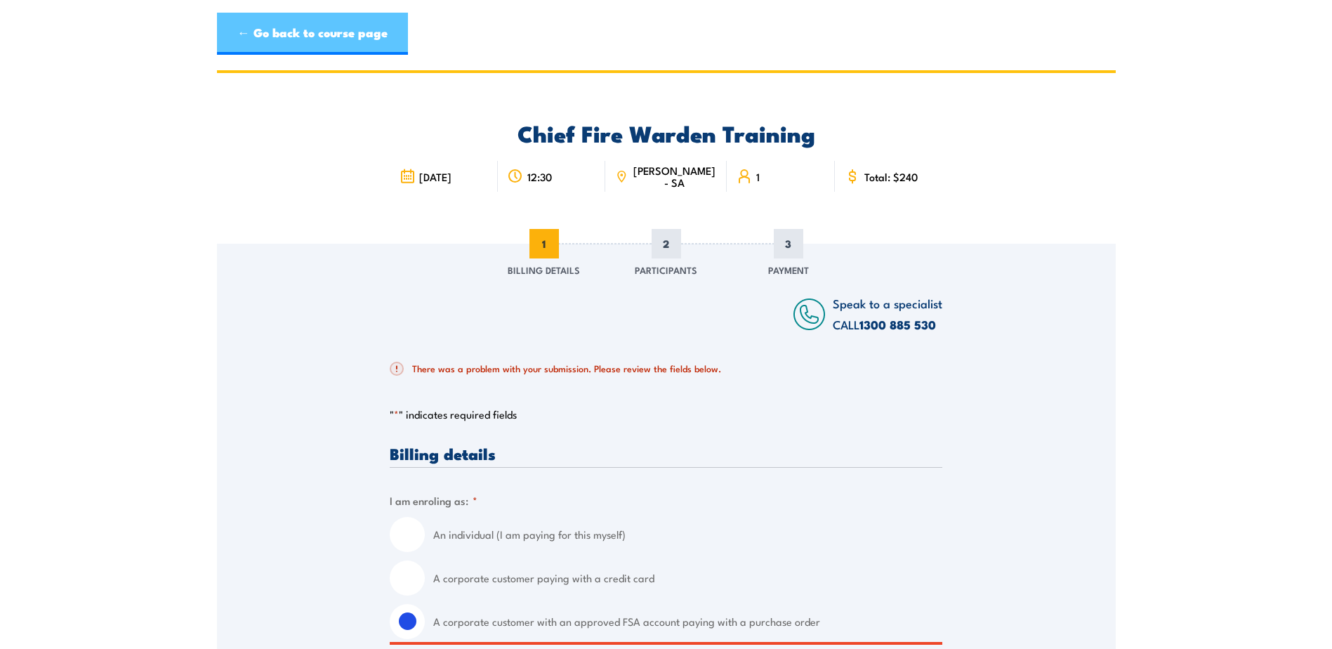
click at [244, 33] on link "← Go back to course page" at bounding box center [312, 34] width 191 height 42
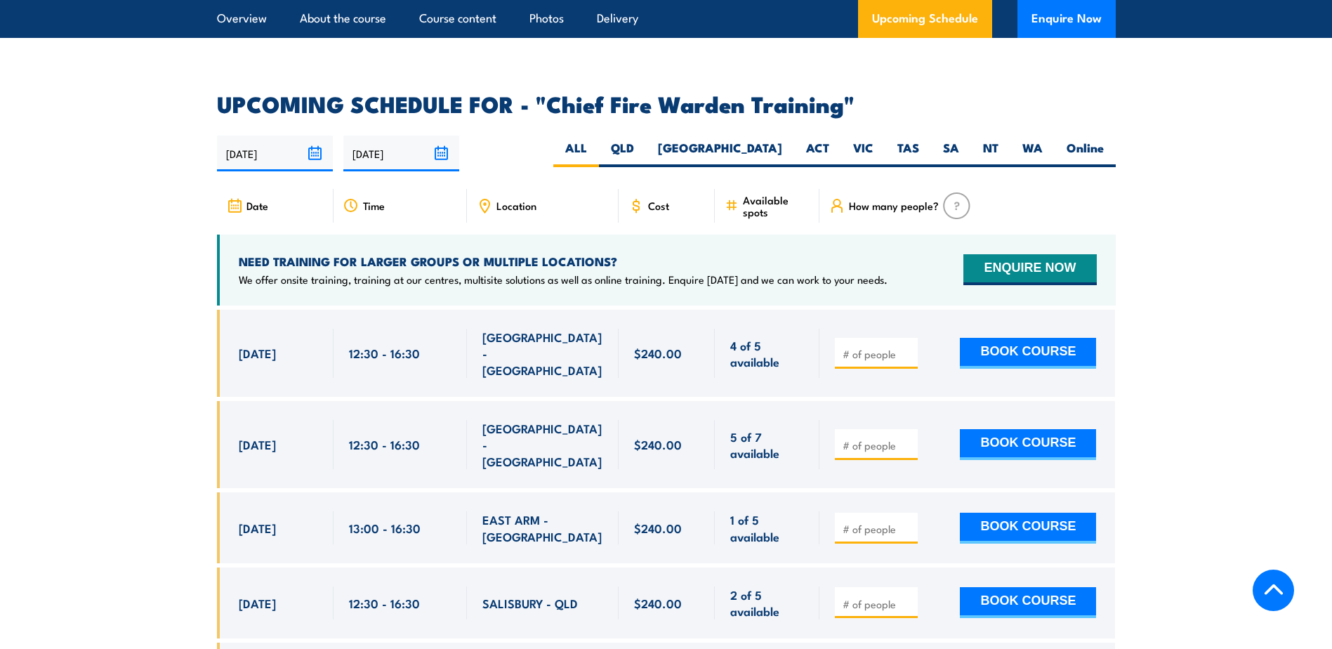
scroll to position [2434, 0]
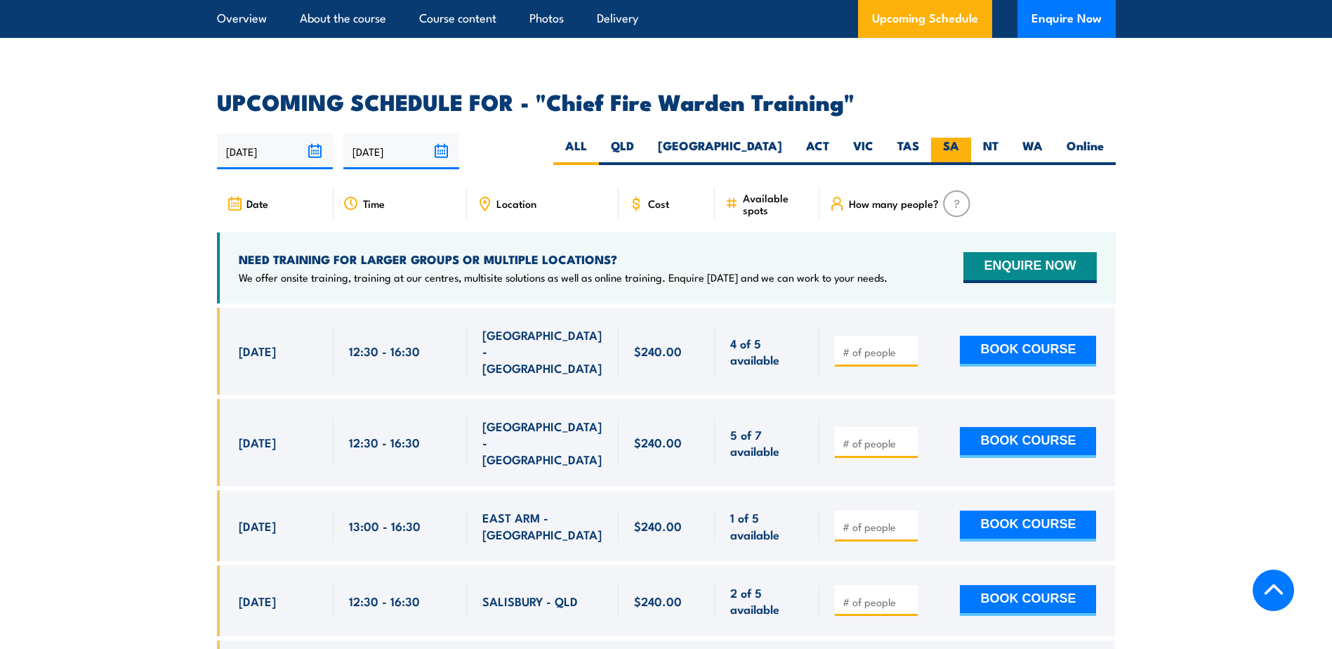
click at [951, 138] on label "SA" at bounding box center [951, 151] width 40 height 27
click at [959, 138] on input "SA" at bounding box center [963, 142] width 9 height 9
radio input "true"
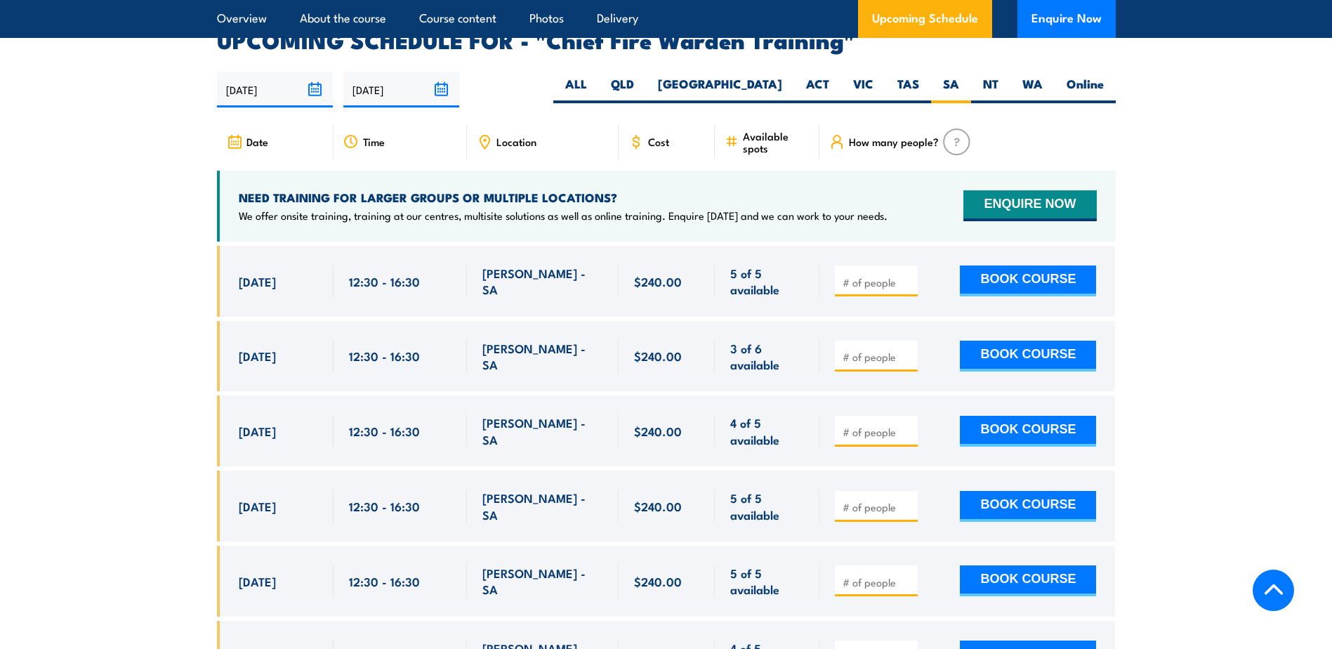
scroll to position [2528, 0]
